Goal: Task Accomplishment & Management: Complete application form

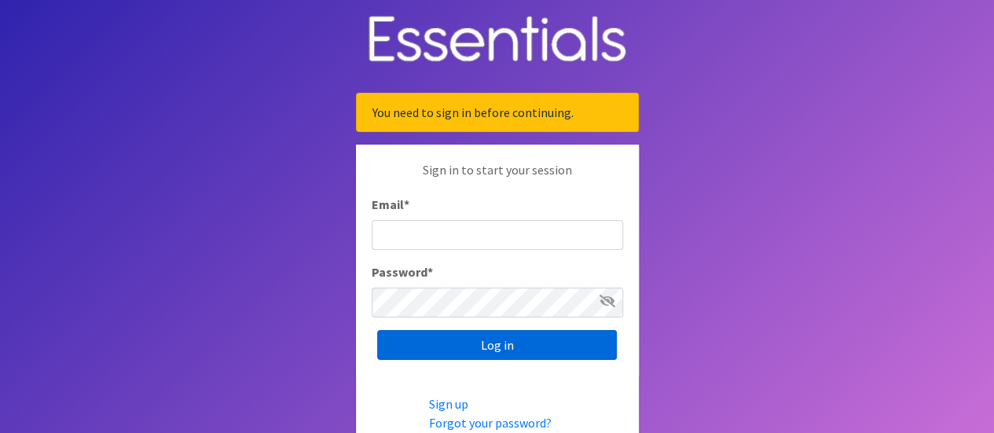
type input "[EMAIL_ADDRESS][DOMAIN_NAME]"
click at [456, 339] on input "Log in" at bounding box center [497, 345] width 240 height 30
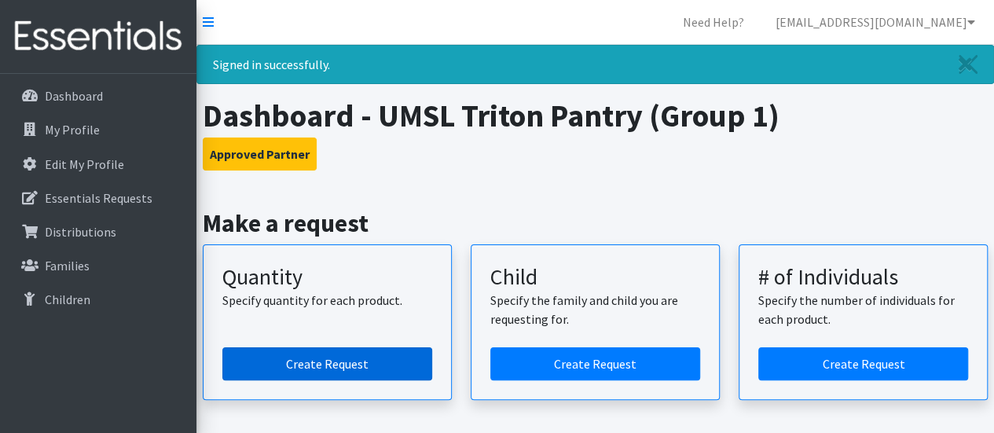
click at [349, 351] on link "Create Request" at bounding box center [327, 363] width 210 height 33
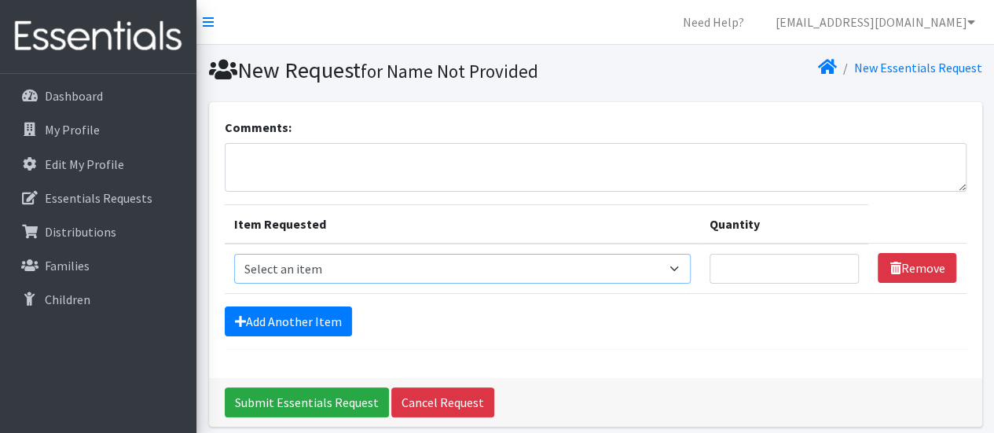
click at [356, 263] on select "Select an item Period Supplies: Mixed Kits (order by bag) Applicator-free tampo…" at bounding box center [462, 269] width 457 height 30
select select "8796"
click at [234, 254] on select "Select an item Period Supplies: Mixed Kits (order by bag) Applicator-free tampo…" at bounding box center [462, 269] width 457 height 30
click at [777, 255] on input "Quantity" at bounding box center [785, 269] width 150 height 30
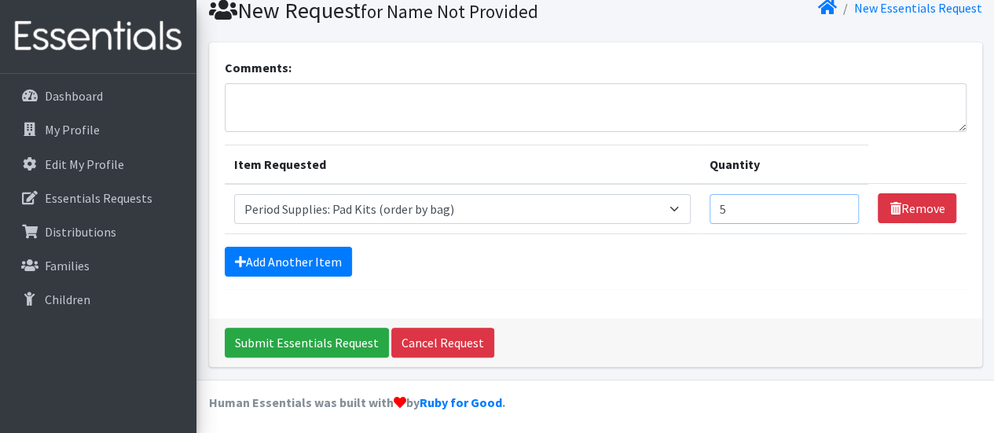
scroll to position [62, 0]
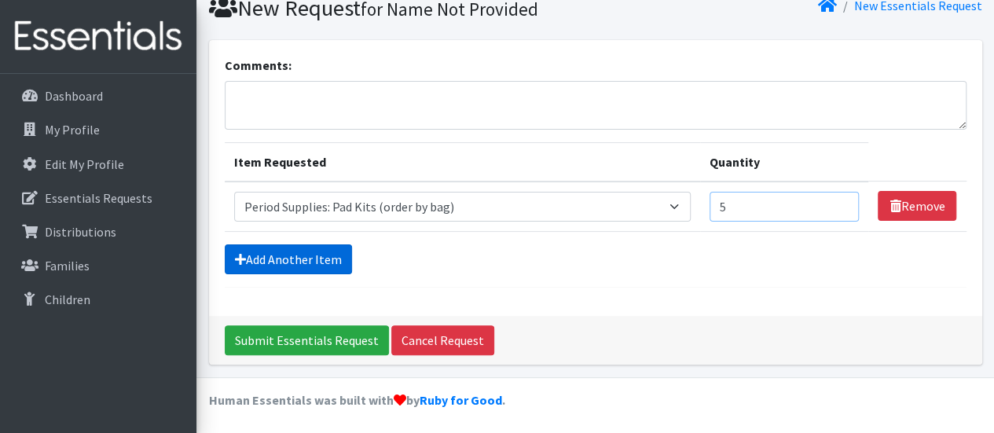
type input "5"
click at [329, 251] on link "Add Another Item" at bounding box center [288, 259] width 127 height 30
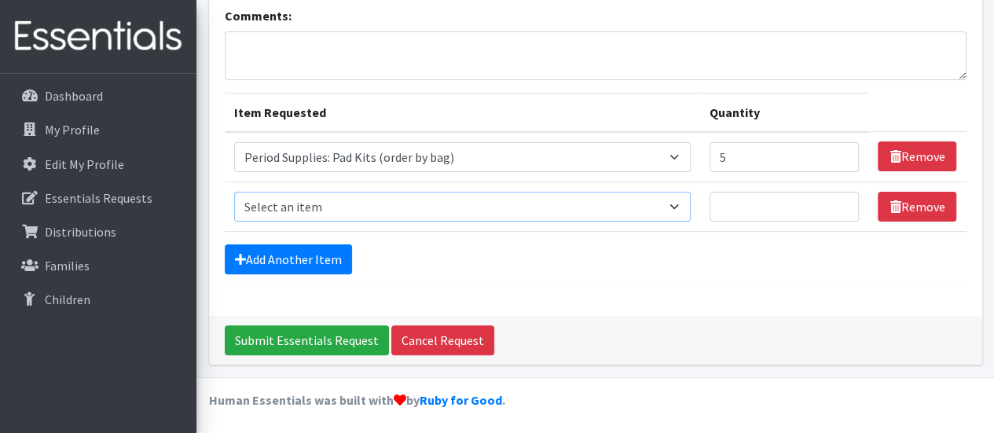
click at [371, 211] on select "Select an item Period Supplies: Mixed Kits (order by bag) Applicator-free tampo…" at bounding box center [462, 207] width 457 height 30
select select "8797"
click at [234, 192] on select "Select an item Period Supplies: Mixed Kits (order by bag) Applicator-free tampo…" at bounding box center [462, 207] width 457 height 30
click at [751, 211] on input "Quantity" at bounding box center [785, 207] width 150 height 30
type input "4"
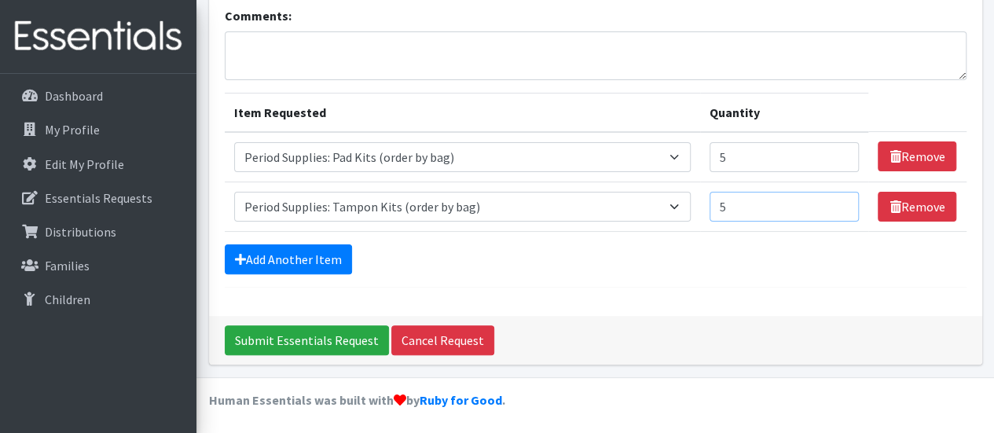
type input "5"
click at [653, 254] on div "Add Another Item" at bounding box center [596, 259] width 742 height 30
click at [321, 244] on link "Add Another Item" at bounding box center [288, 259] width 127 height 30
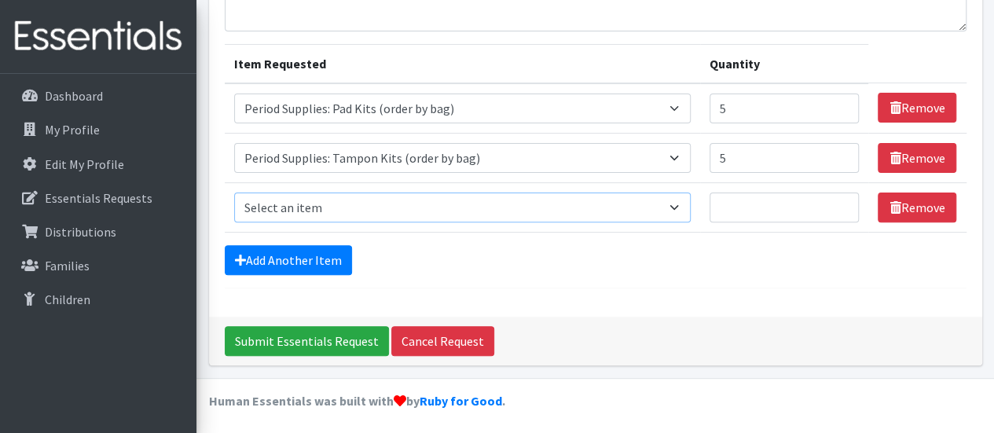
click at [424, 200] on select "Select an item Period Supplies: Mixed Kits (order by bag) Applicator-free tampo…" at bounding box center [462, 208] width 457 height 30
click at [580, 230] on td "Item Requested Select an item Period Supplies: Mixed Kits (order by bag) Applic…" at bounding box center [463, 207] width 476 height 50
click at [595, 213] on select "Select an item Period Supplies: Mixed Kits (order by bag) Applicator-free tampo…" at bounding box center [462, 208] width 457 height 30
click at [550, 268] on div "Add Another Item" at bounding box center [596, 260] width 742 height 30
click at [520, 215] on select "Select an item Period Supplies: Mixed Kits (order by bag) Applicator-free tampo…" at bounding box center [462, 208] width 457 height 30
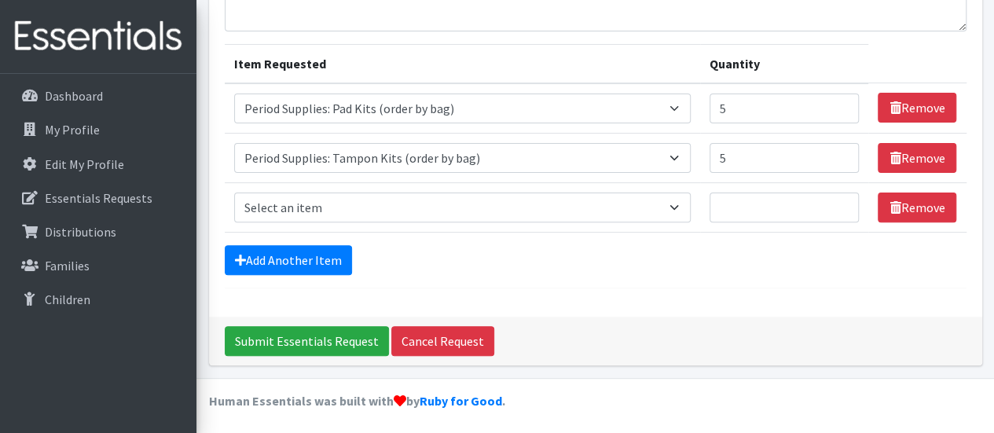
click at [516, 299] on div "Comments: Item Requested Quantity Item Requested Select an item Period Supplies…" at bounding box center [595, 129] width 773 height 375
click at [610, 219] on select "Select an item Period Supplies: Mixed Kits (order by bag) Applicator-free tampo…" at bounding box center [462, 208] width 457 height 30
click at [234, 193] on select "Select an item Period Supplies: Mixed Kits (order by bag) Applicator-free tampo…" at bounding box center [462, 208] width 457 height 30
click at [745, 215] on input "Quantity" at bounding box center [785, 208] width 150 height 30
click at [651, 252] on div "Add Another Item" at bounding box center [596, 260] width 742 height 30
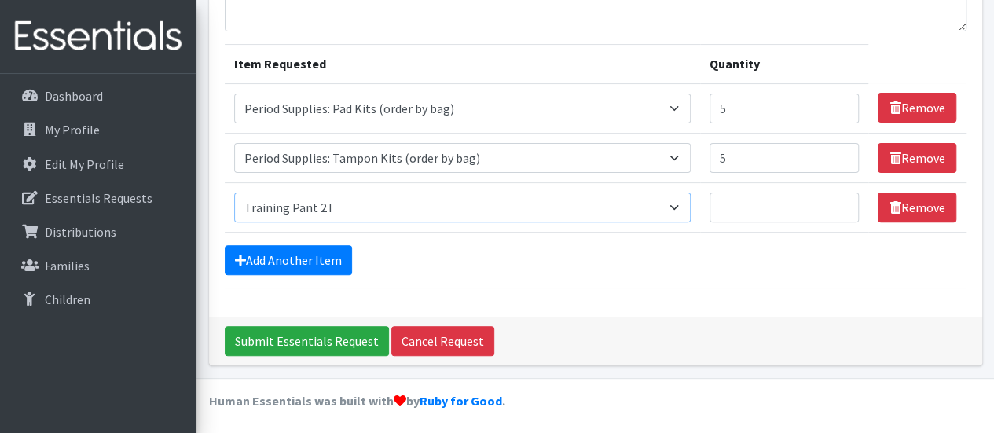
click at [456, 204] on select "Select an item Period Supplies: Mixed Kits (order by bag) Applicator-free tampo…" at bounding box center [462, 208] width 457 height 30
click at [477, 245] on div "Add Another Item" at bounding box center [596, 260] width 742 height 30
click at [523, 208] on select "Select an item Period Supplies: Mixed Kits (order by bag) Applicator-free tampo…" at bounding box center [462, 208] width 457 height 30
click at [746, 209] on input "Quantity" at bounding box center [785, 208] width 150 height 30
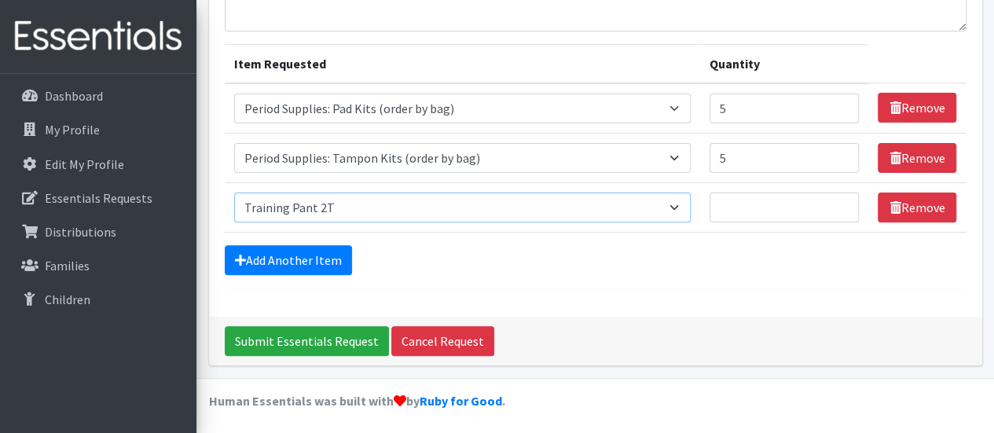
click at [624, 209] on select "Select an item Period Supplies: Mixed Kits (order by bag) Applicator-free tampo…" at bounding box center [462, 208] width 457 height 30
select select "1095"
click at [234, 193] on select "Select an item Period Supplies: Mixed Kits (order by bag) Applicator-free tampo…" at bounding box center [462, 208] width 457 height 30
click at [742, 196] on input "Quantity" at bounding box center [785, 208] width 150 height 30
type input "300"
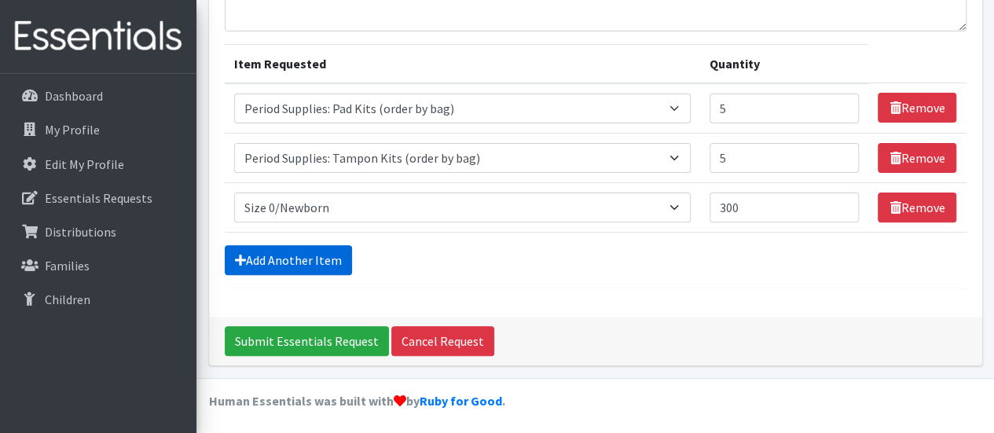
click at [346, 264] on link "Add Another Item" at bounding box center [288, 260] width 127 height 30
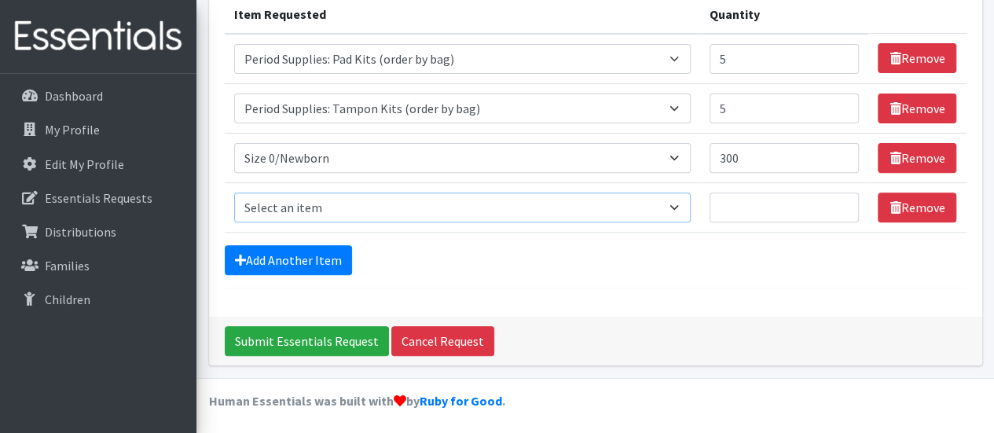
click at [401, 206] on select "Select an item Period Supplies: Mixed Kits (order by bag) Applicator-free tampo…" at bounding box center [462, 208] width 457 height 30
select select "1090"
click at [234, 193] on select "Select an item Period Supplies: Mixed Kits (order by bag) Applicator-free tampo…" at bounding box center [462, 208] width 457 height 30
click at [754, 203] on input "Quantity" at bounding box center [785, 208] width 150 height 30
click at [777, 143] on input "300" at bounding box center [785, 158] width 150 height 30
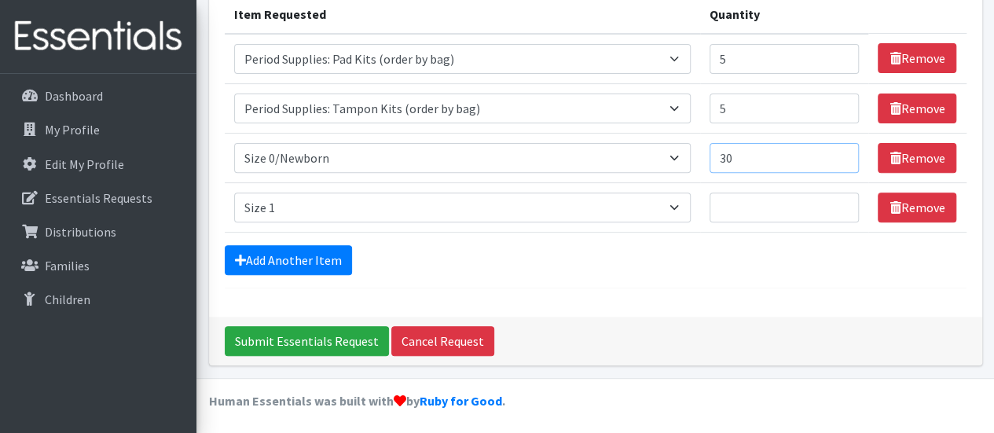
type input "3"
type input "150"
click at [759, 193] on input "Quantity" at bounding box center [785, 208] width 150 height 30
type input "250"
click at [310, 270] on link "Add Another Item" at bounding box center [288, 260] width 127 height 30
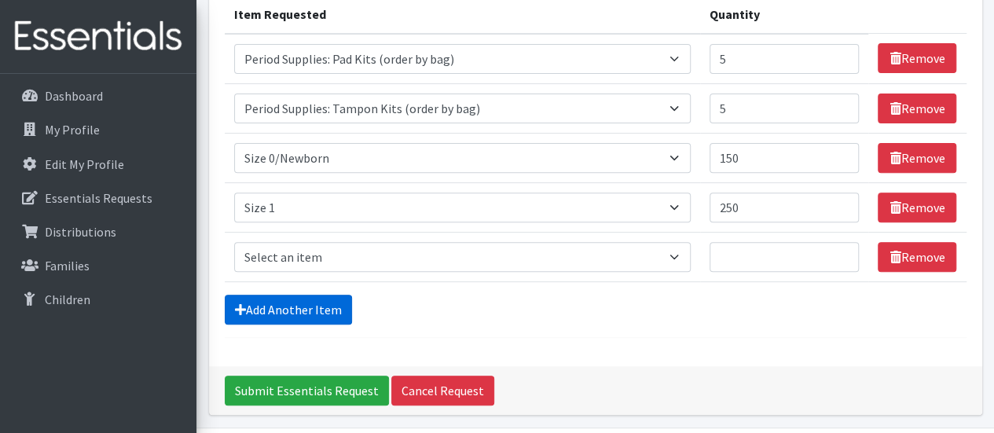
scroll to position [259, 0]
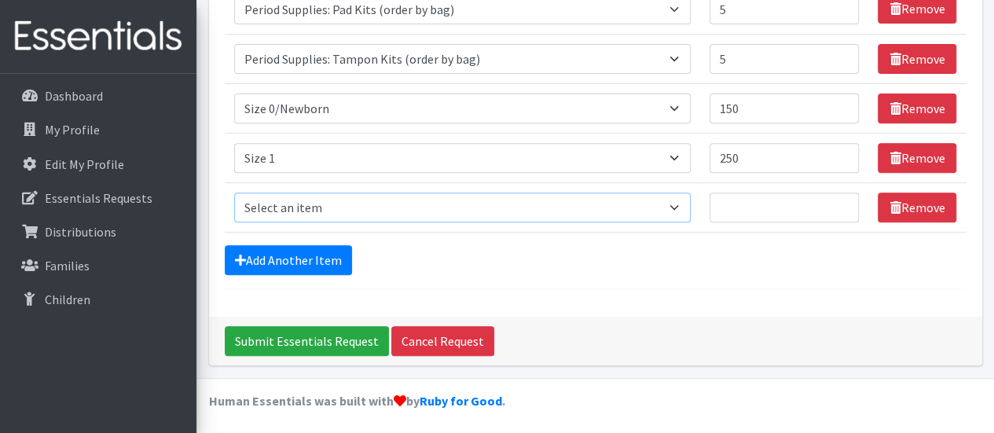
click at [291, 213] on select "Select an item Period Supplies: Mixed Kits (order by bag) Applicator-free tampo…" at bounding box center [462, 208] width 457 height 30
select select "1091"
click at [234, 193] on select "Select an item Period Supplies: Mixed Kits (order by bag) Applicator-free tampo…" at bounding box center [462, 208] width 457 height 30
click at [740, 205] on input "Quantity" at bounding box center [785, 208] width 150 height 30
type input "50"
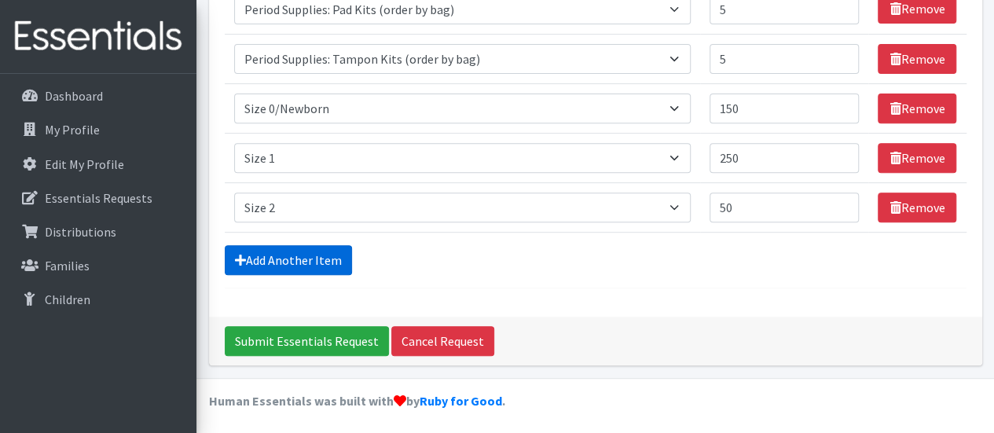
drag, startPoint x: 297, startPoint y: 274, endPoint x: 289, endPoint y: 255, distance: 20.4
click at [289, 255] on form "Comments: Item Requested Quantity Item Requested Select an item Period Supplies…" at bounding box center [596, 74] width 742 height 430
click at [289, 255] on link "Add Another Item" at bounding box center [288, 260] width 127 height 30
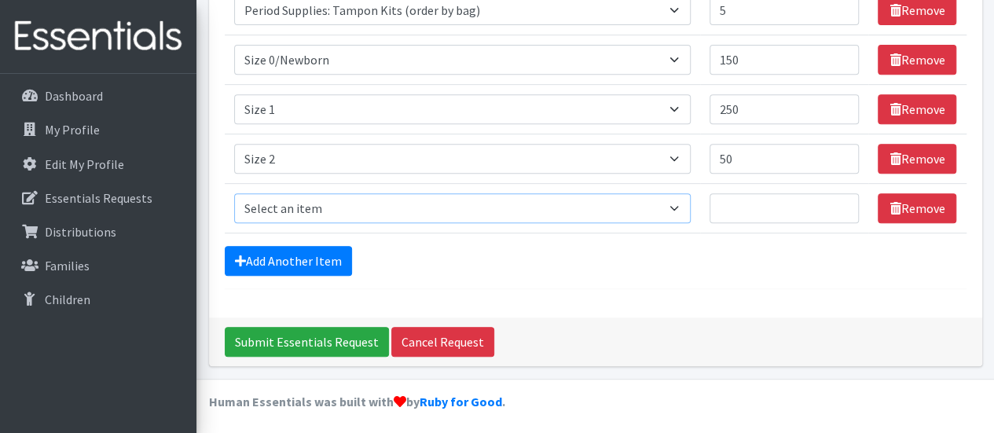
click at [280, 210] on select "Select an item Period Supplies: Mixed Kits (order by bag) Applicator-free tampo…" at bounding box center [462, 208] width 457 height 30
select select "1094"
click at [234, 193] on select "Select an item Period Supplies: Mixed Kits (order by bag) Applicator-free tampo…" at bounding box center [462, 208] width 457 height 30
click at [757, 204] on input "Quantity" at bounding box center [785, 208] width 150 height 30
type input "400"
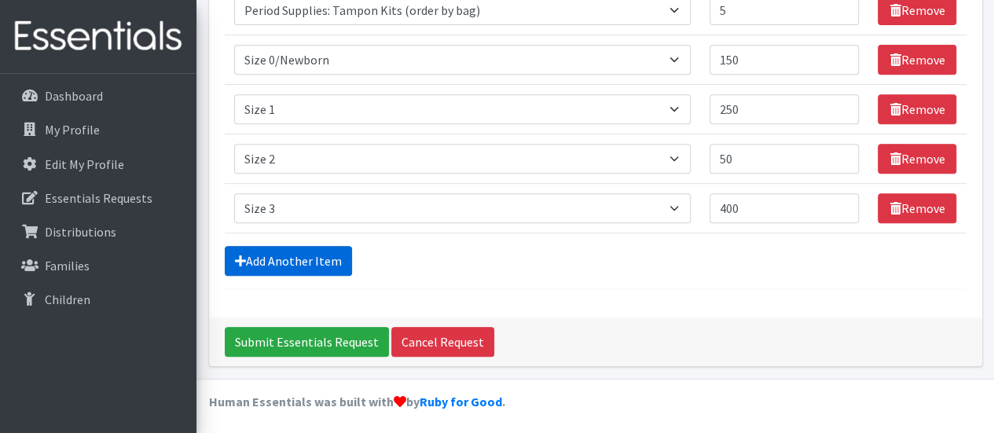
click at [321, 255] on link "Add Another Item" at bounding box center [288, 261] width 127 height 30
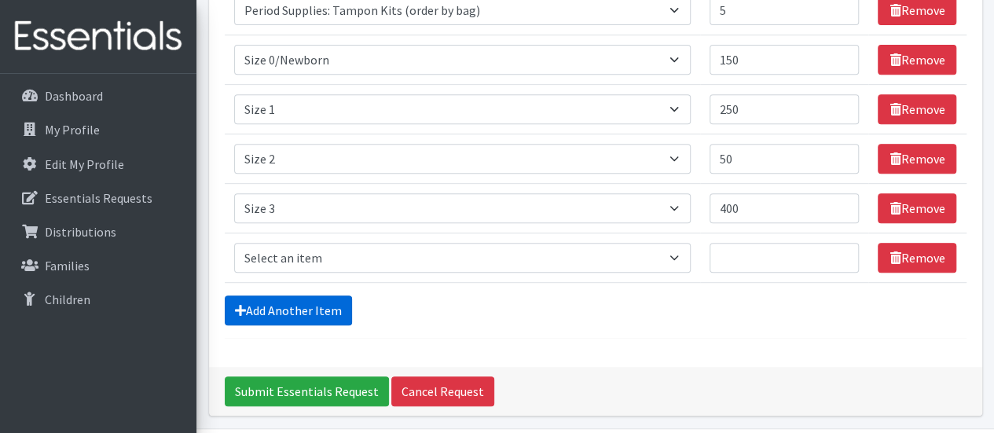
scroll to position [358, 0]
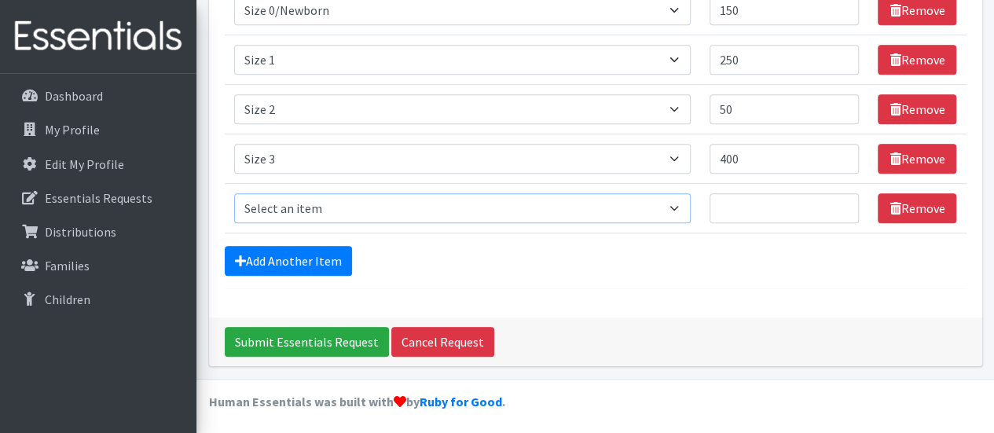
click at [344, 214] on select "Select an item Period Supplies: Mixed Kits (order by bag) Applicator-free tampo…" at bounding box center [462, 208] width 457 height 30
select select "1097"
click at [234, 193] on select "Select an item Period Supplies: Mixed Kits (order by bag) Applicator-free tampo…" at bounding box center [462, 208] width 457 height 30
click at [728, 201] on input "Quantity" at bounding box center [785, 208] width 150 height 30
type input "500"
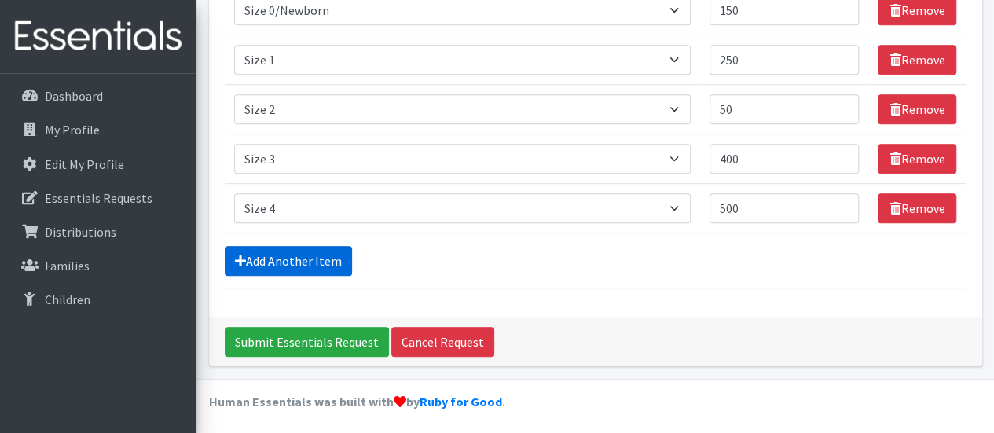
click at [314, 257] on link "Add Another Item" at bounding box center [288, 261] width 127 height 30
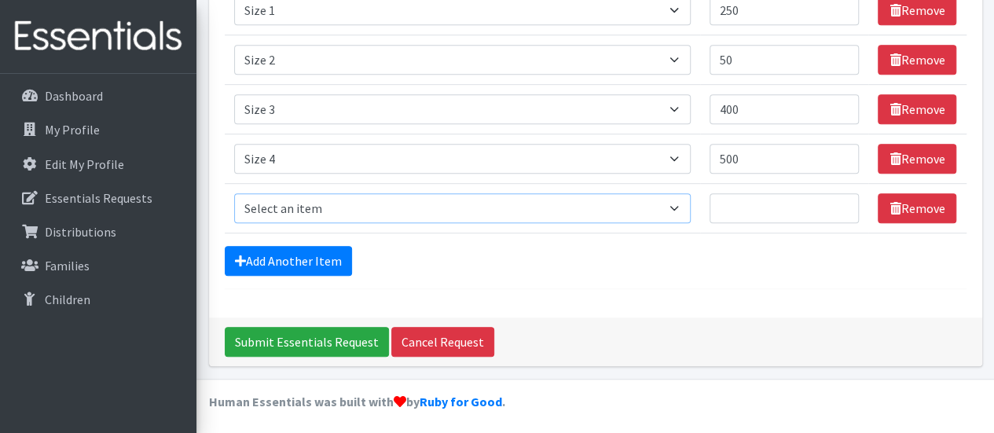
click at [299, 206] on select "Select an item Period Supplies: Mixed Kits (order by bag) Applicator-free tampo…" at bounding box center [462, 208] width 457 height 30
select select "1098"
click at [234, 193] on select "Select an item Period Supplies: Mixed Kits (order by bag) Applicator-free tampo…" at bounding box center [462, 208] width 457 height 30
click at [751, 194] on input "Quantity" at bounding box center [785, 208] width 150 height 30
type input "350"
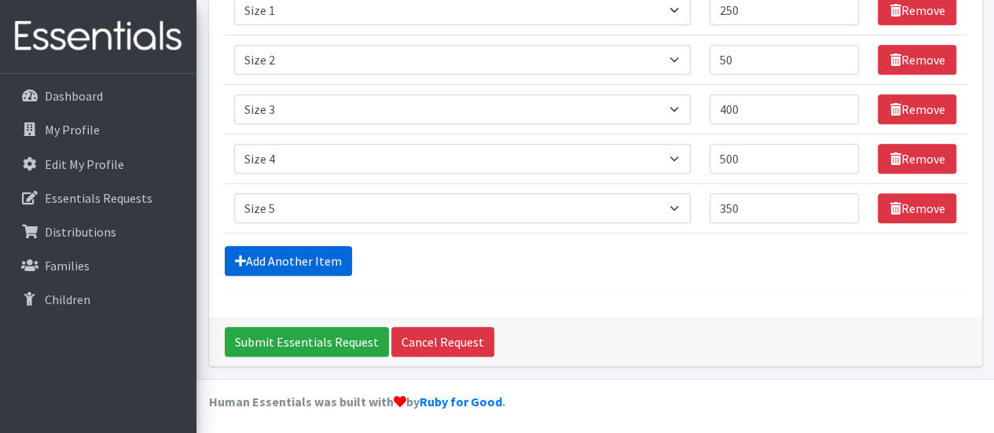
click at [280, 251] on link "Add Another Item" at bounding box center [288, 261] width 127 height 30
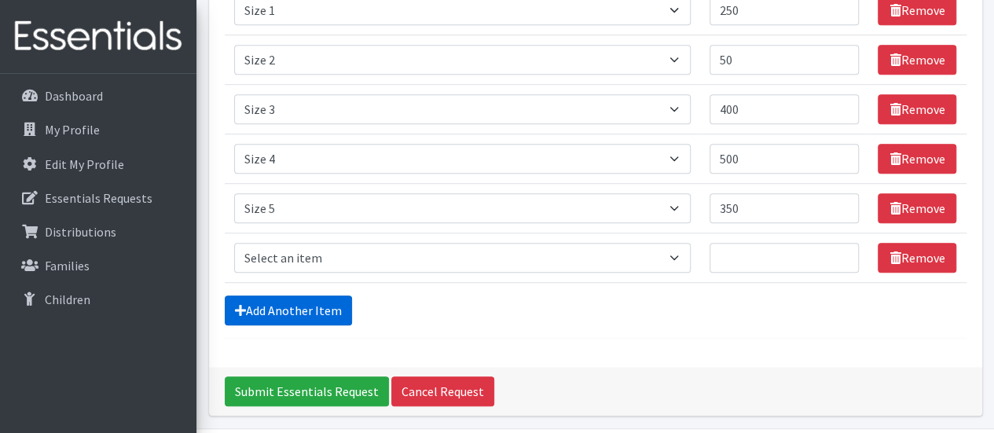
scroll to position [456, 0]
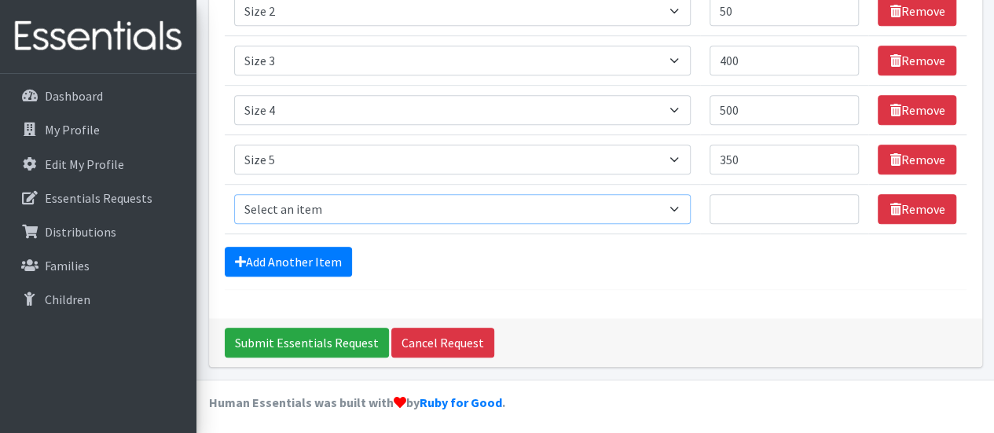
click at [318, 211] on select "Select an item Period Supplies: Mixed Kits (order by bag) Applicator-free tampo…" at bounding box center [462, 209] width 457 height 30
select select "1100"
click at [234, 194] on select "Select an item Period Supplies: Mixed Kits (order by bag) Applicator-free tampo…" at bounding box center [462, 209] width 457 height 30
click at [742, 204] on input "Quantity" at bounding box center [785, 209] width 150 height 30
type input "200"
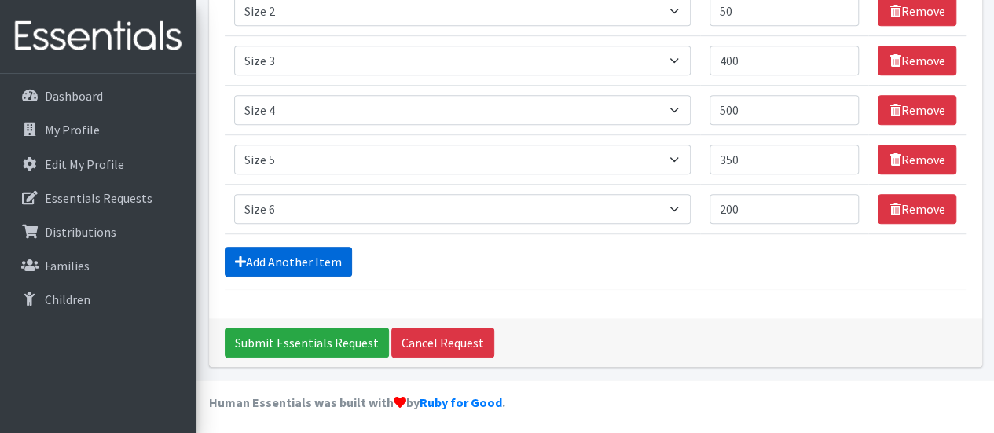
click at [303, 259] on link "Add Another Item" at bounding box center [288, 262] width 127 height 30
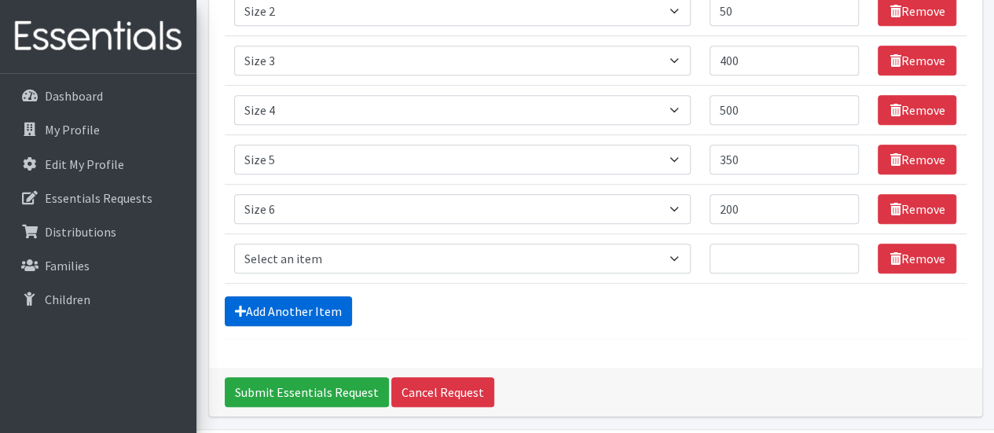
scroll to position [505, 0]
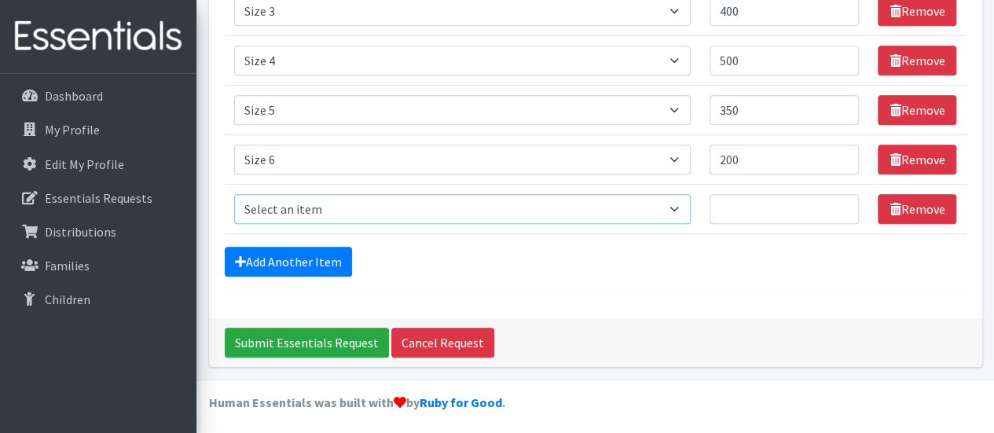
click at [306, 211] on select "Select an item Period Supplies: Mixed Kits (order by bag) Applicator-free tampo…" at bounding box center [462, 209] width 457 height 30
select select "1105"
click at [234, 194] on select "Select an item Period Supplies: Mixed Kits (order by bag) Applicator-free tampo…" at bounding box center [462, 209] width 457 height 30
click at [716, 199] on td "Quantity" at bounding box center [784, 209] width 169 height 50
click at [722, 202] on input "Quantity" at bounding box center [785, 209] width 150 height 30
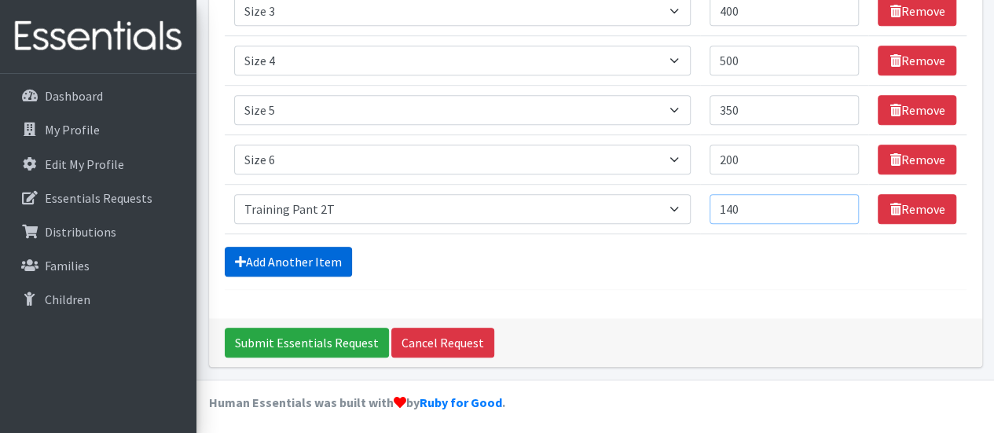
type input "140"
click at [332, 260] on link "Add Another Item" at bounding box center [288, 262] width 127 height 30
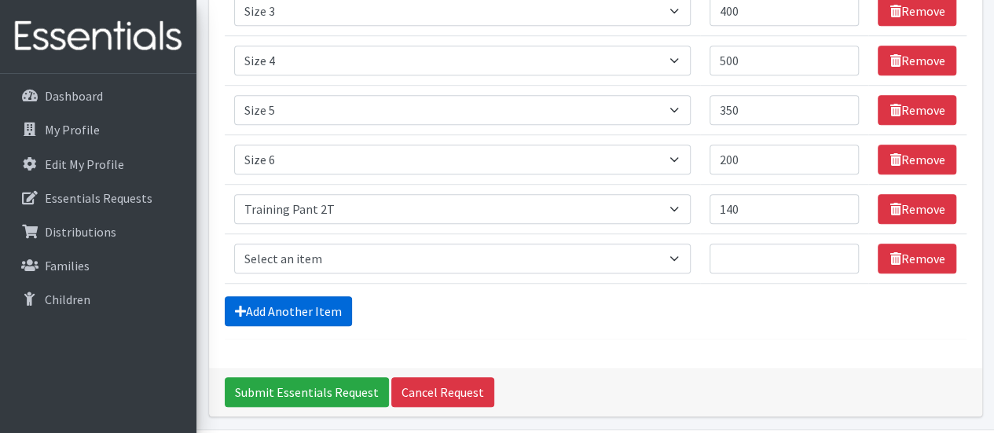
scroll to position [555, 0]
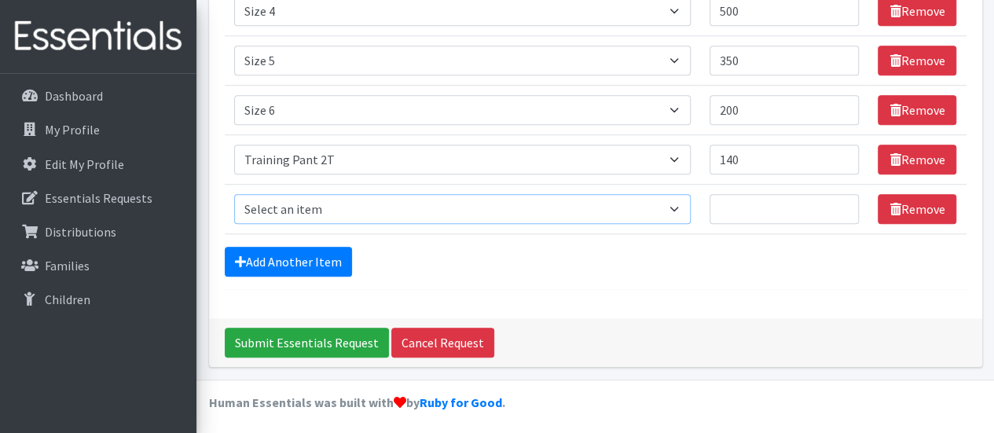
click at [339, 211] on select "Select an item Period Supplies: Mixed Kits (order by bag) Applicator-free tampo…" at bounding box center [462, 209] width 457 height 30
click at [234, 194] on select "Select an item Period Supplies: Mixed Kits (order by bag) Applicator-free tampo…" at bounding box center [462, 209] width 457 height 30
click at [746, 207] on input "Quantity" at bounding box center [785, 209] width 150 height 30
click at [657, 205] on select "Select an item Period Supplies: Mixed Kits (order by bag) Applicator-free tampo…" at bounding box center [462, 209] width 457 height 30
select select "1093"
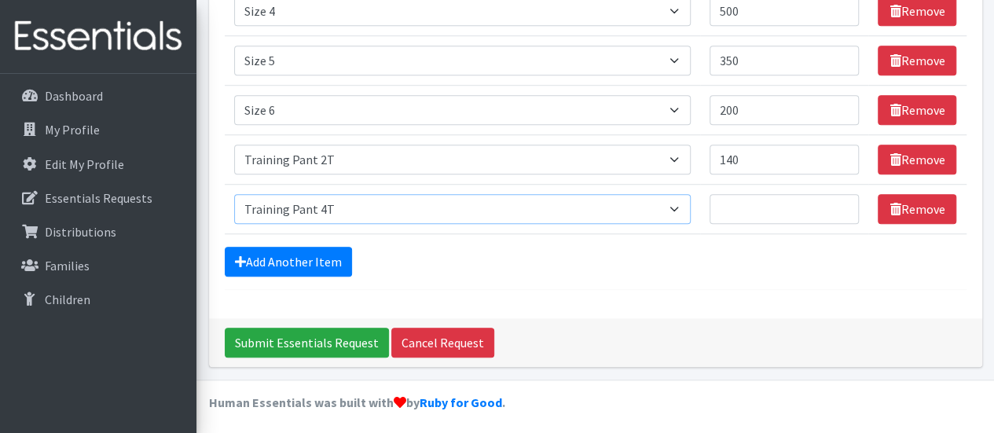
click at [234, 194] on select "Select an item Period Supplies: Mixed Kits (order by bag) Applicator-free tampo…" at bounding box center [462, 209] width 457 height 30
click at [765, 200] on input "Quantity" at bounding box center [785, 209] width 150 height 30
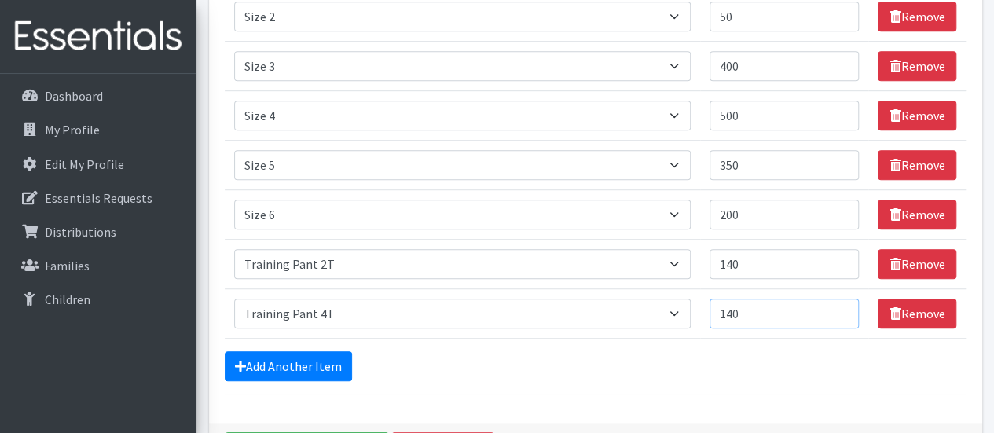
scroll to position [451, 0]
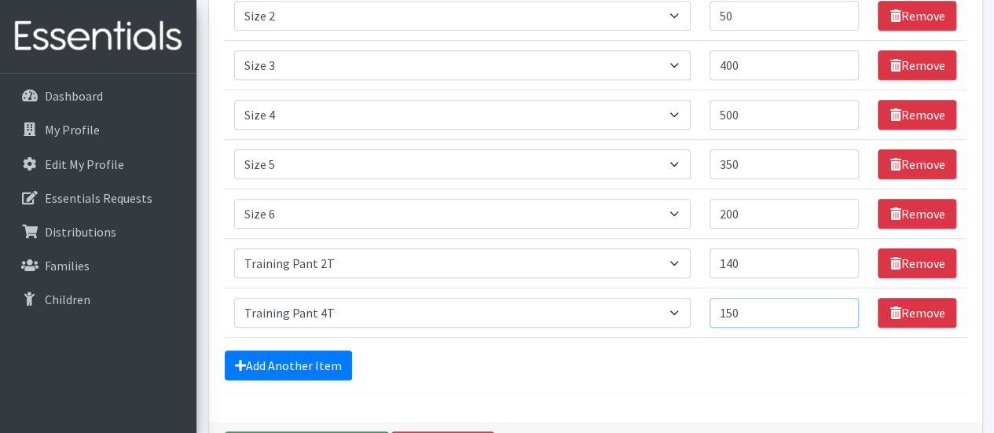
type input "150"
click at [748, 266] on input "140" at bounding box center [785, 263] width 150 height 30
type input "150"
click at [751, 162] on input "350" at bounding box center [785, 164] width 150 height 30
type input "3"
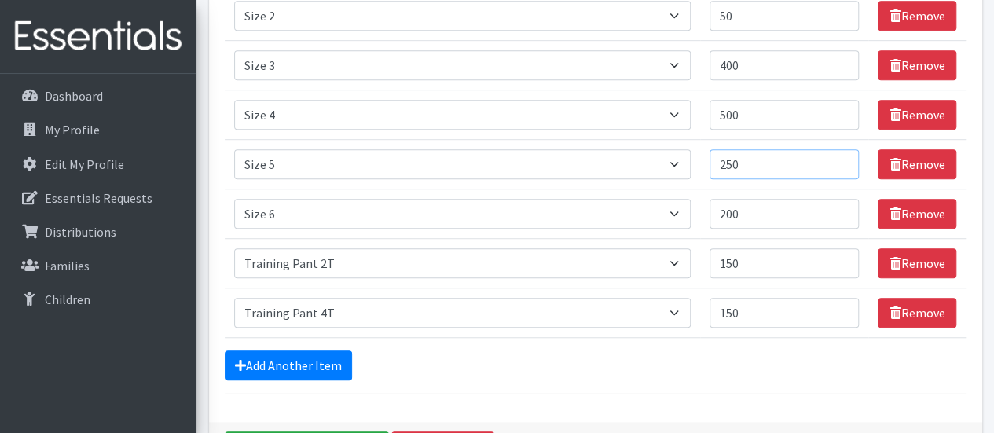
type input "250"
click at [751, 109] on input "500" at bounding box center [785, 115] width 150 height 30
type input "5"
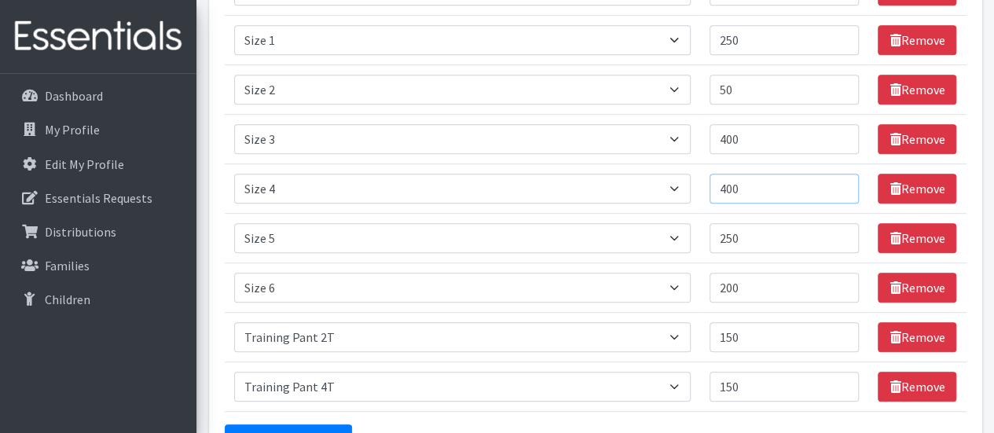
scroll to position [378, 0]
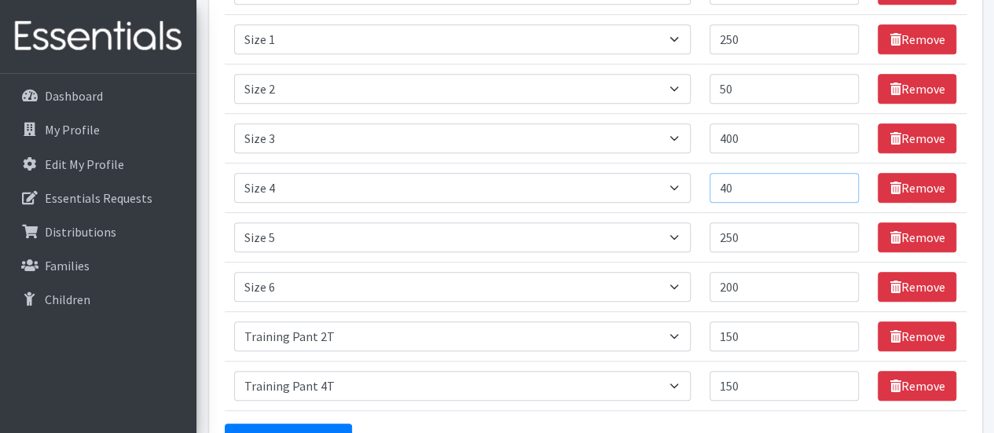
type input "4"
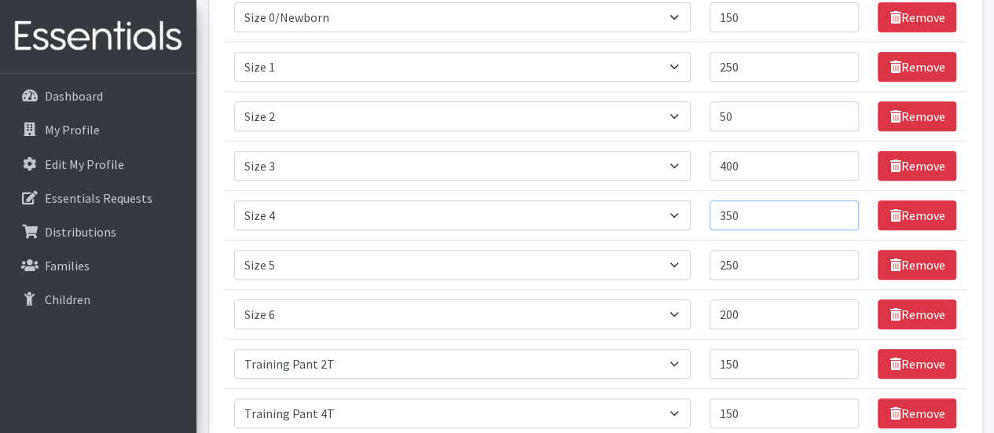
scroll to position [350, 0]
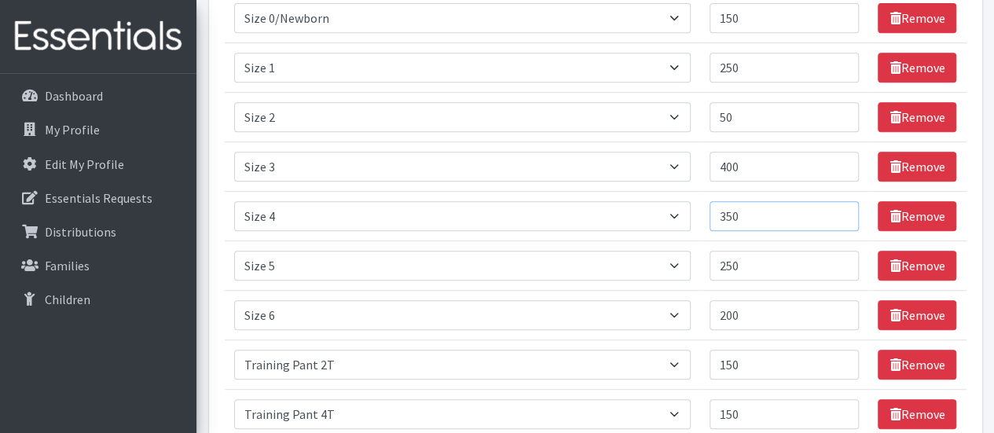
type input "350"
click at [753, 72] on input "250" at bounding box center [785, 68] width 150 height 30
type input "2"
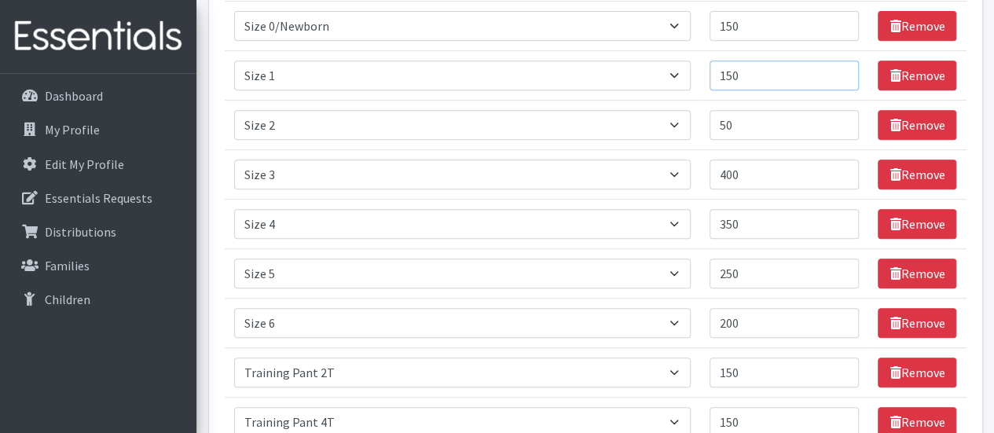
scroll to position [341, 0]
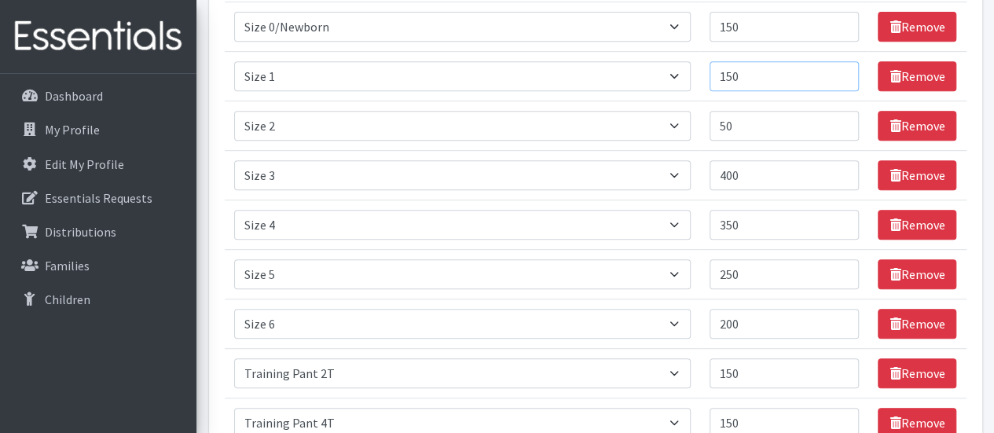
type input "150"
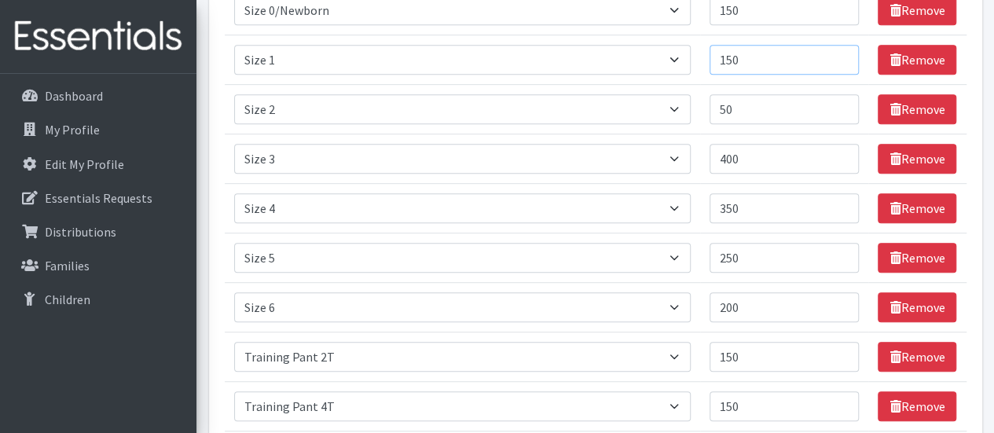
scroll to position [348, 0]
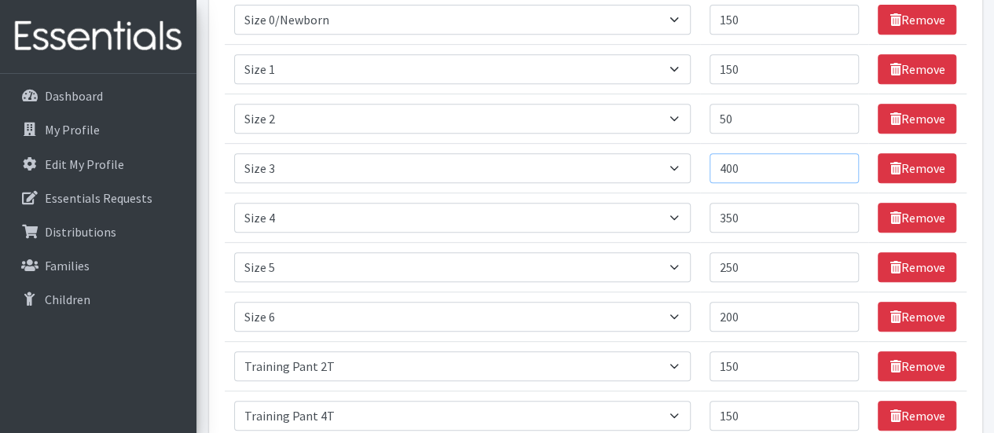
drag, startPoint x: 512, startPoint y: 314, endPoint x: 781, endPoint y: 171, distance: 304.5
click at [781, 171] on input "400" at bounding box center [785, 168] width 150 height 30
click at [731, 164] on input "400" at bounding box center [785, 168] width 150 height 30
type input "300"
click at [714, 172] on td "Quantity 300" at bounding box center [784, 168] width 169 height 50
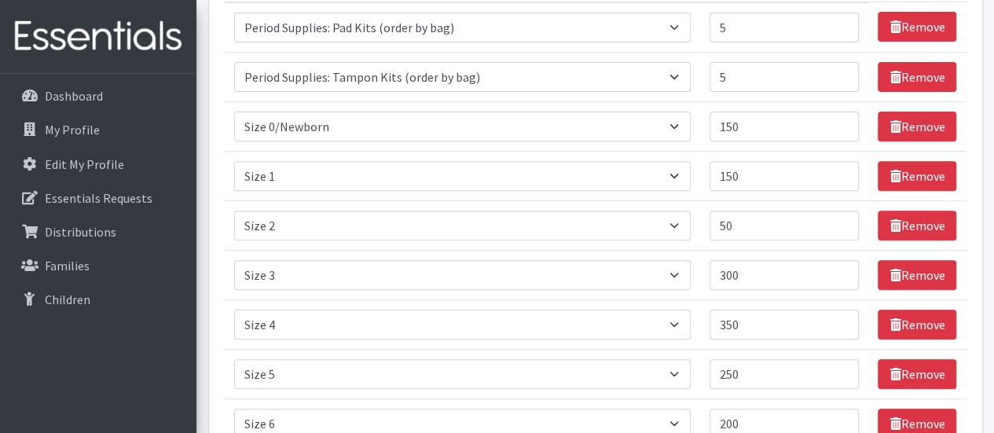
scroll to position [345, 0]
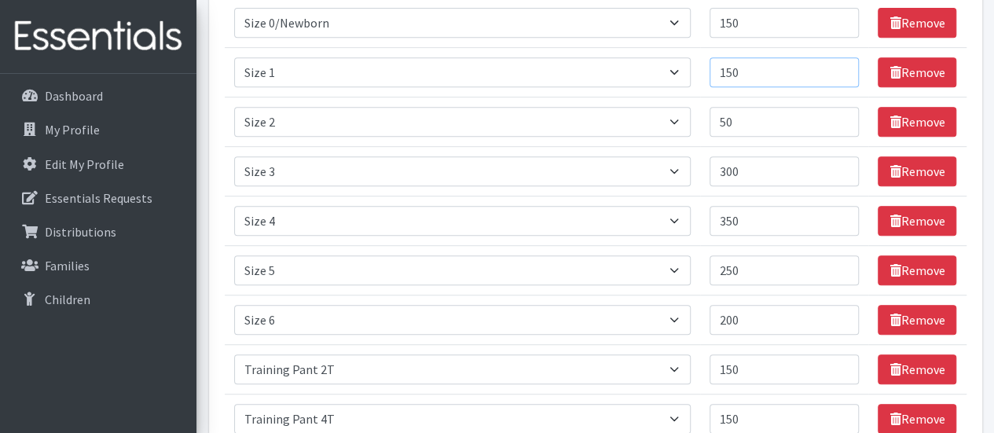
click at [751, 75] on input "150" at bounding box center [785, 72] width 150 height 30
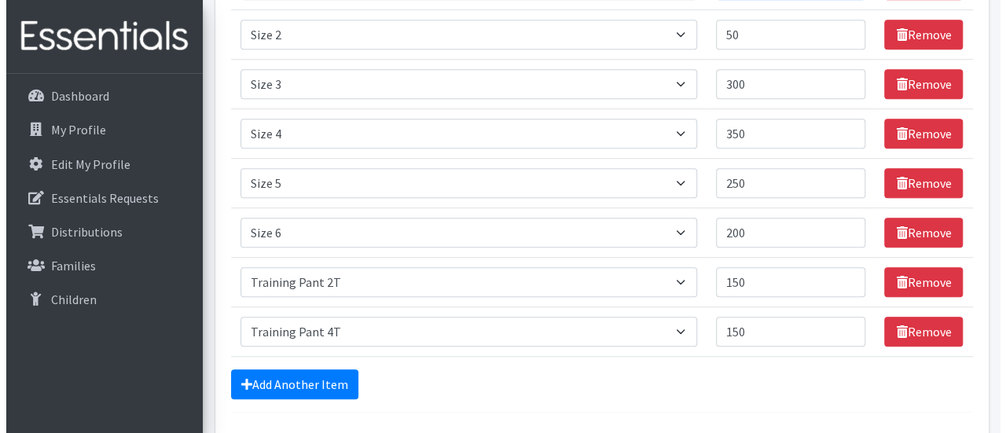
scroll to position [555, 0]
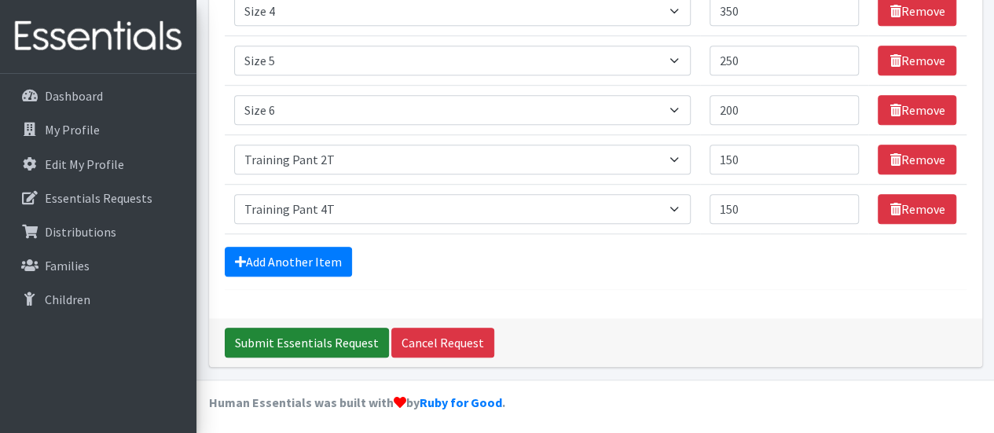
click at [349, 332] on input "Submit Essentials Request" at bounding box center [307, 343] width 164 height 30
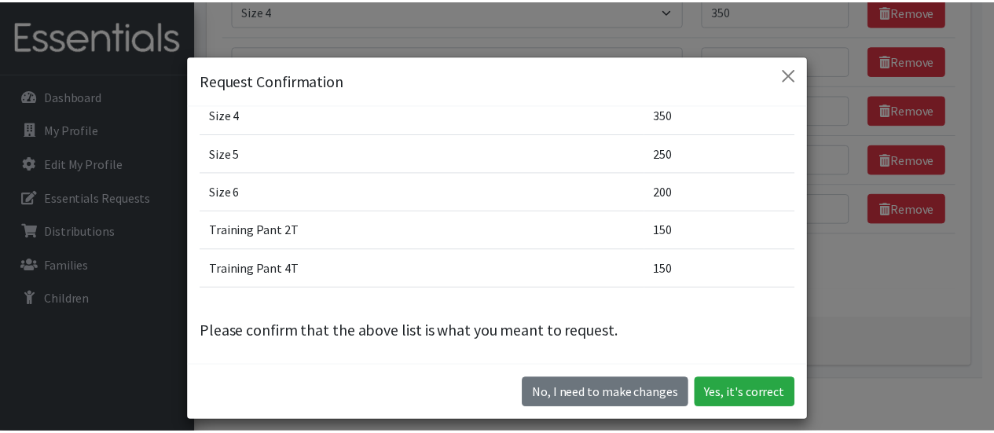
scroll to position [44, 0]
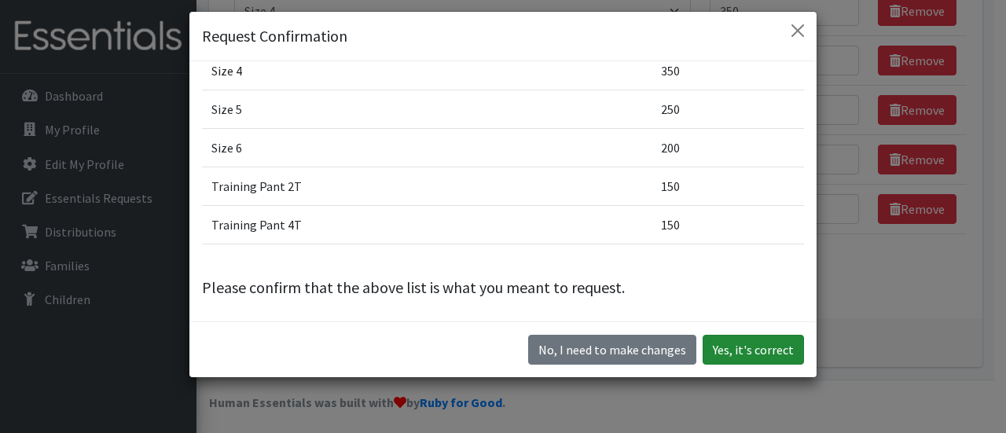
click at [703, 347] on button "Yes, it's correct" at bounding box center [753, 350] width 101 height 30
